Goal: Find specific page/section: Find specific page/section

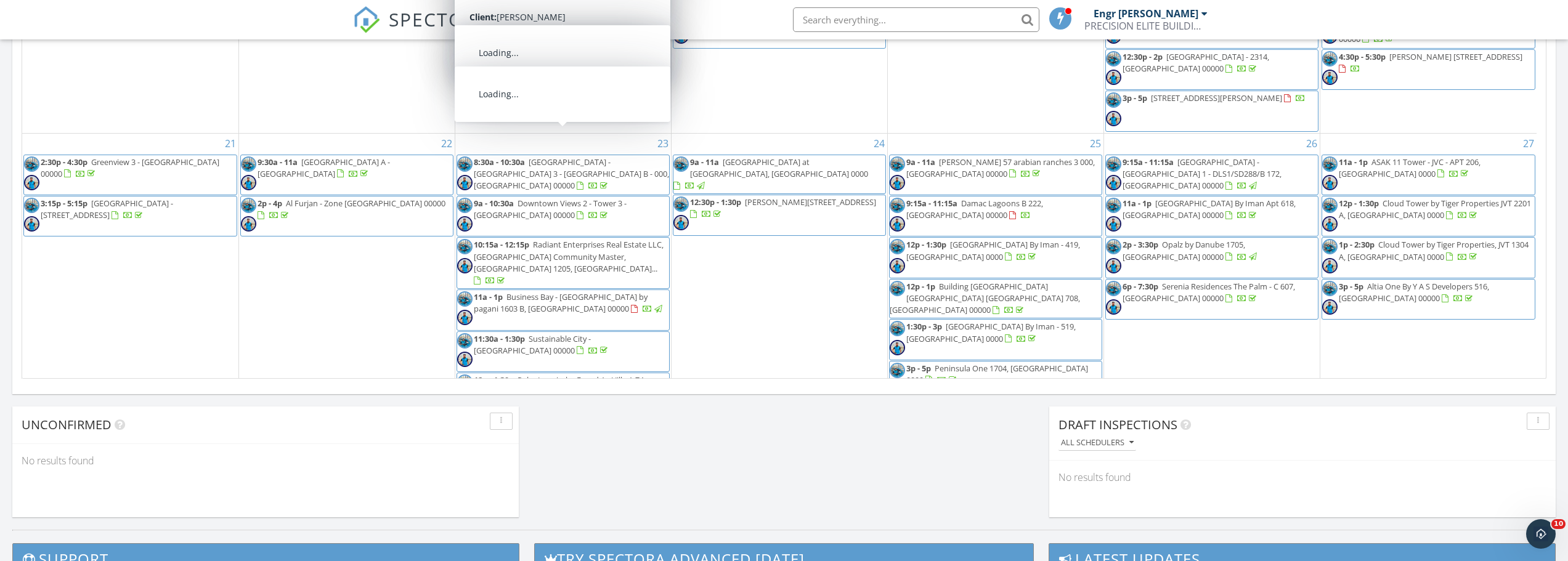
scroll to position [955, 0]
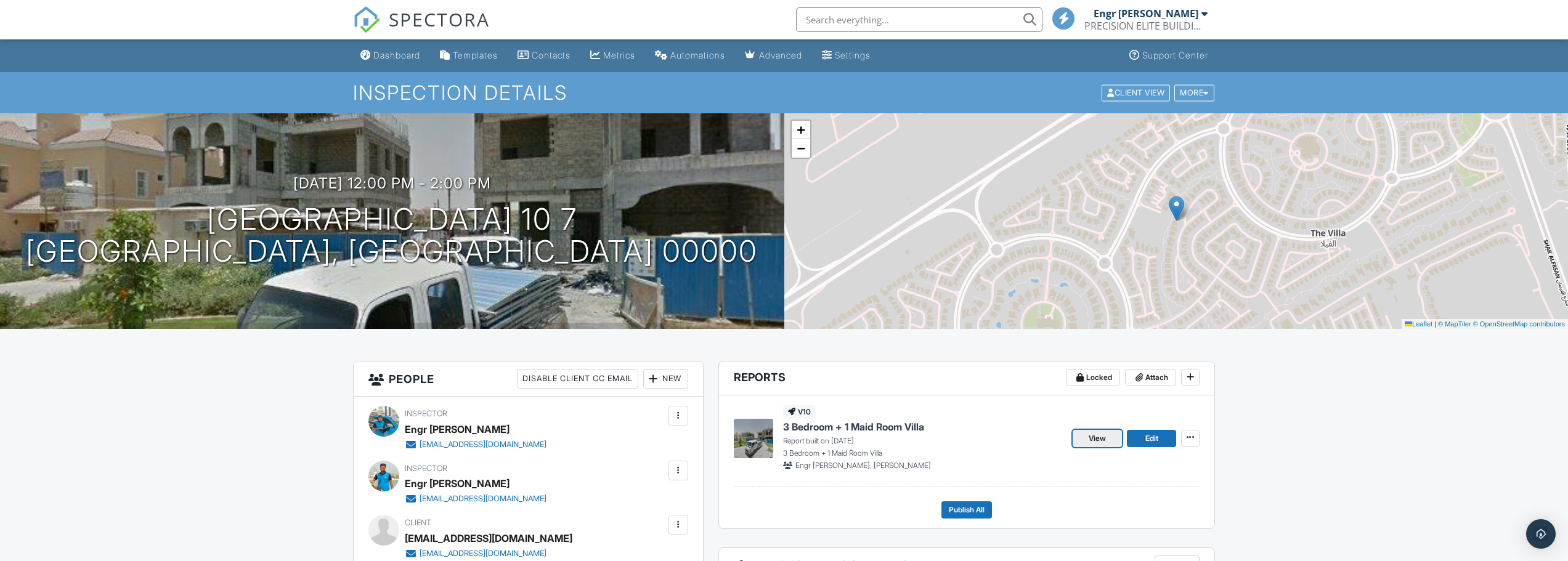
click at [1087, 438] on link "View" at bounding box center [1098, 438] width 50 height 17
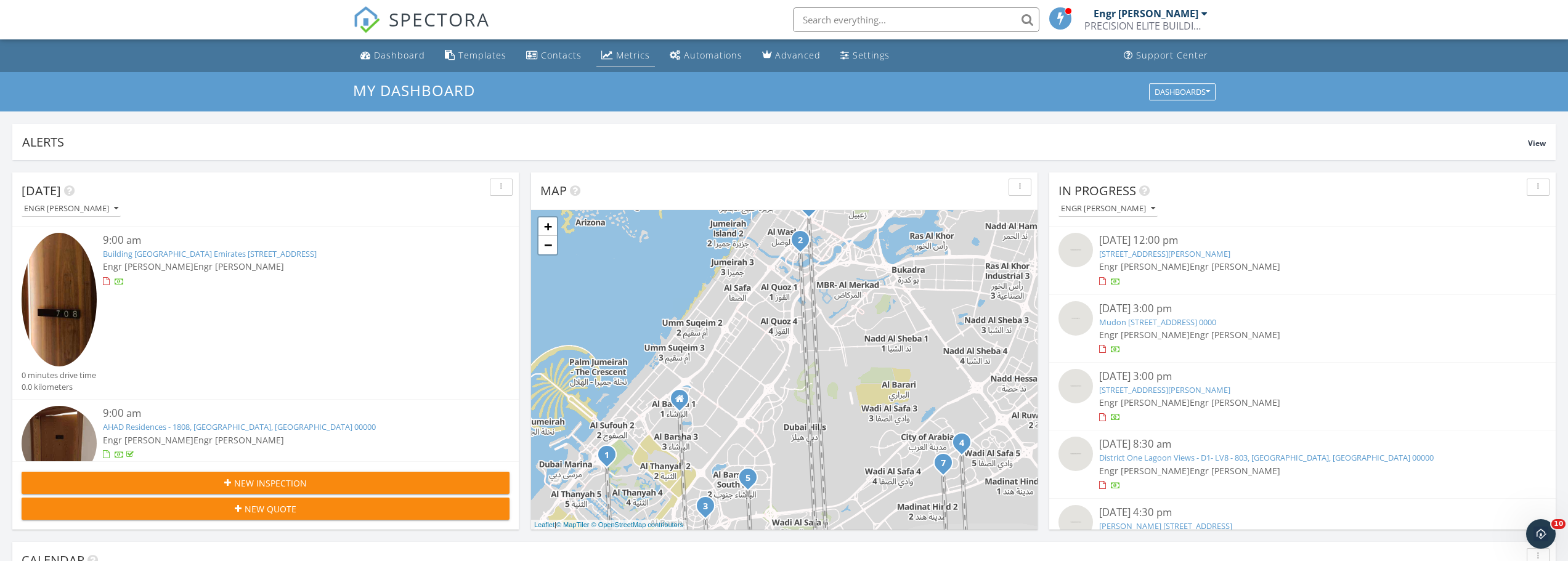
click at [645, 57] on div "Metrics" at bounding box center [633, 55] width 34 height 12
